Goal: Task Accomplishment & Management: Use online tool/utility

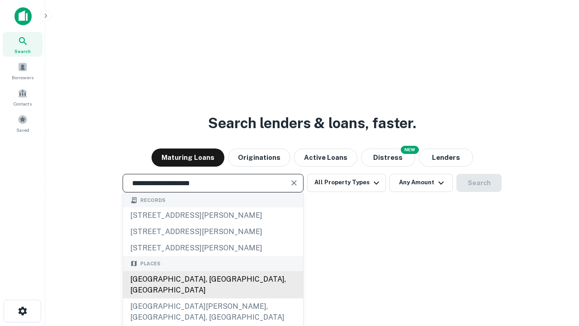
click at [213, 298] on div "[GEOGRAPHIC_DATA], [GEOGRAPHIC_DATA], [GEOGRAPHIC_DATA]" at bounding box center [213, 284] width 180 height 27
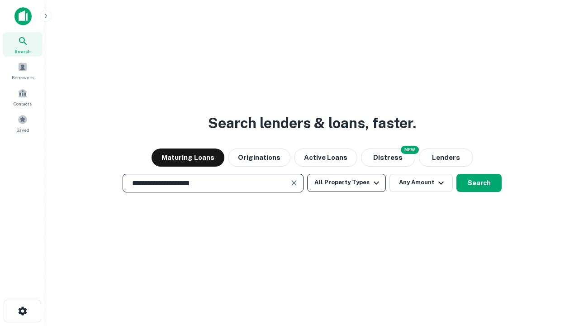
type input "**********"
click at [346, 182] on button "All Property Types" at bounding box center [346, 183] width 79 height 18
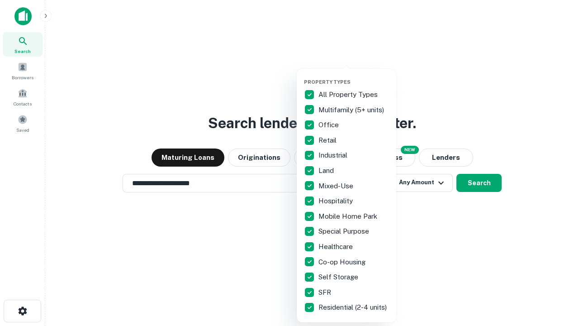
click at [354, 76] on button "button" at bounding box center [353, 76] width 99 height 0
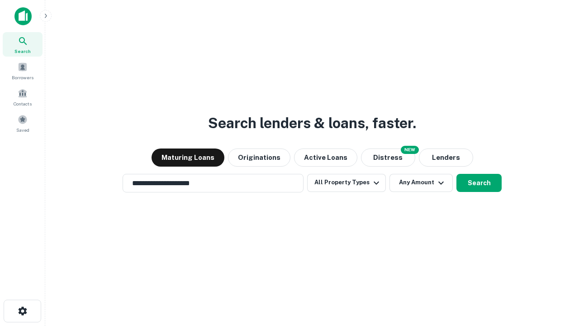
scroll to position [14, 0]
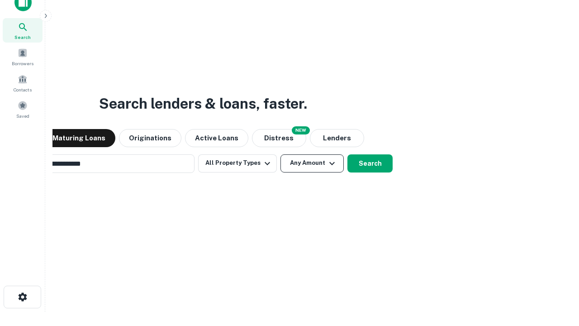
click at [280, 154] on button "Any Amount" at bounding box center [311, 163] width 63 height 18
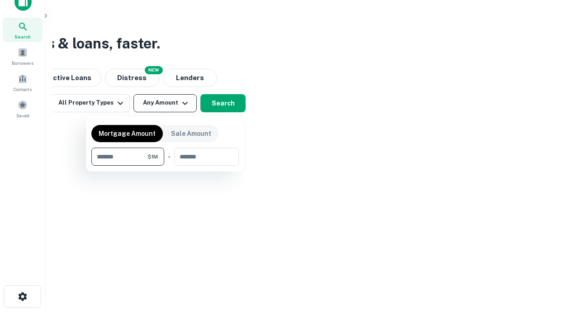
type input "*******"
click at [165, 166] on button "button" at bounding box center [164, 166] width 147 height 0
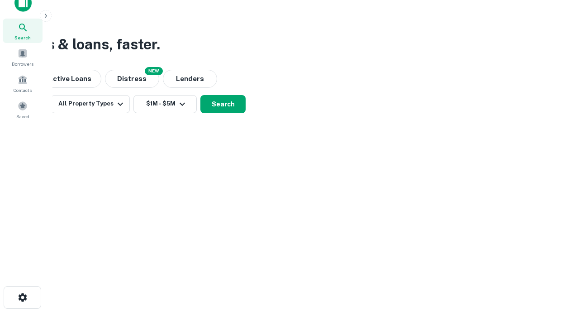
scroll to position [5, 167]
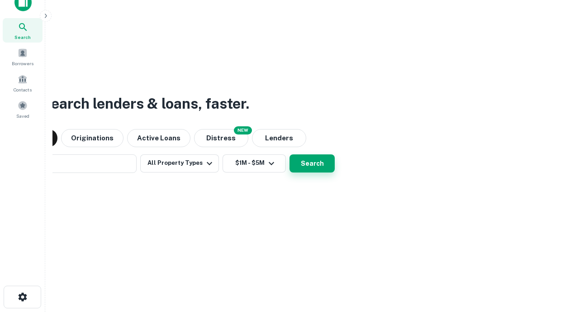
click at [289, 154] on button "Search" at bounding box center [311, 163] width 45 height 18
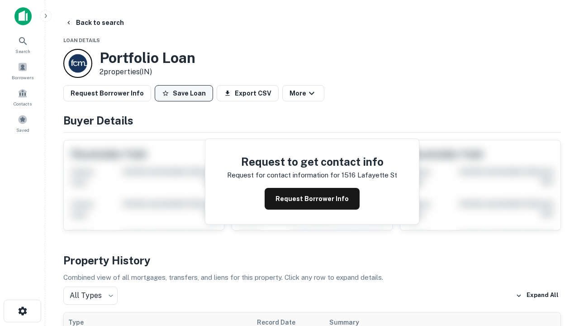
click at [184, 93] on button "Save Loan" at bounding box center [184, 93] width 58 height 16
click at [186, 93] on button "Loan Saved" at bounding box center [186, 93] width 62 height 16
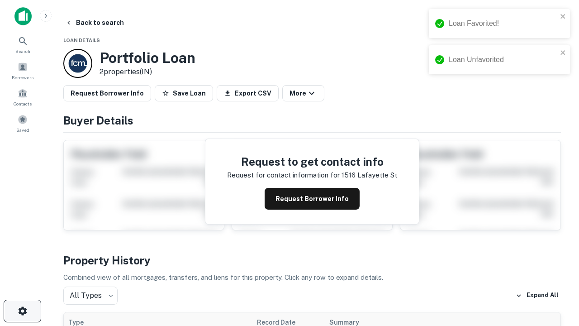
click at [22, 311] on icon "button" at bounding box center [22, 310] width 11 height 11
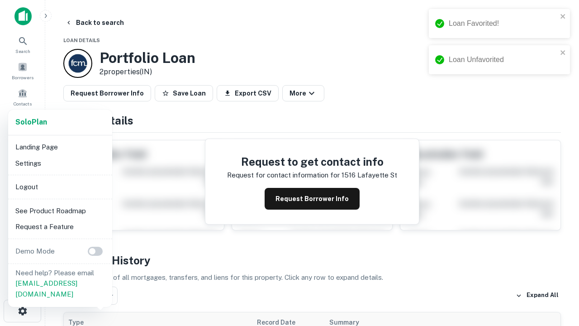
click at [60, 186] on li "Logout" at bounding box center [60, 187] width 97 height 16
